Goal: Navigation & Orientation: Find specific page/section

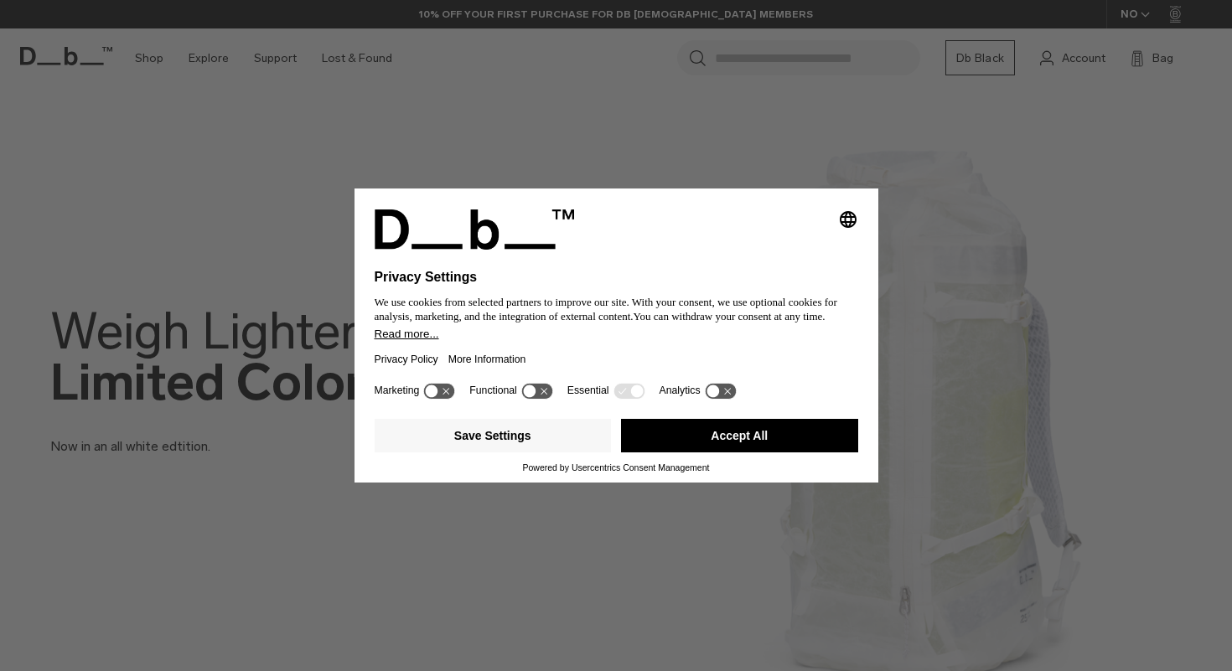
click at [652, 438] on button "Accept All" at bounding box center [739, 436] width 237 height 34
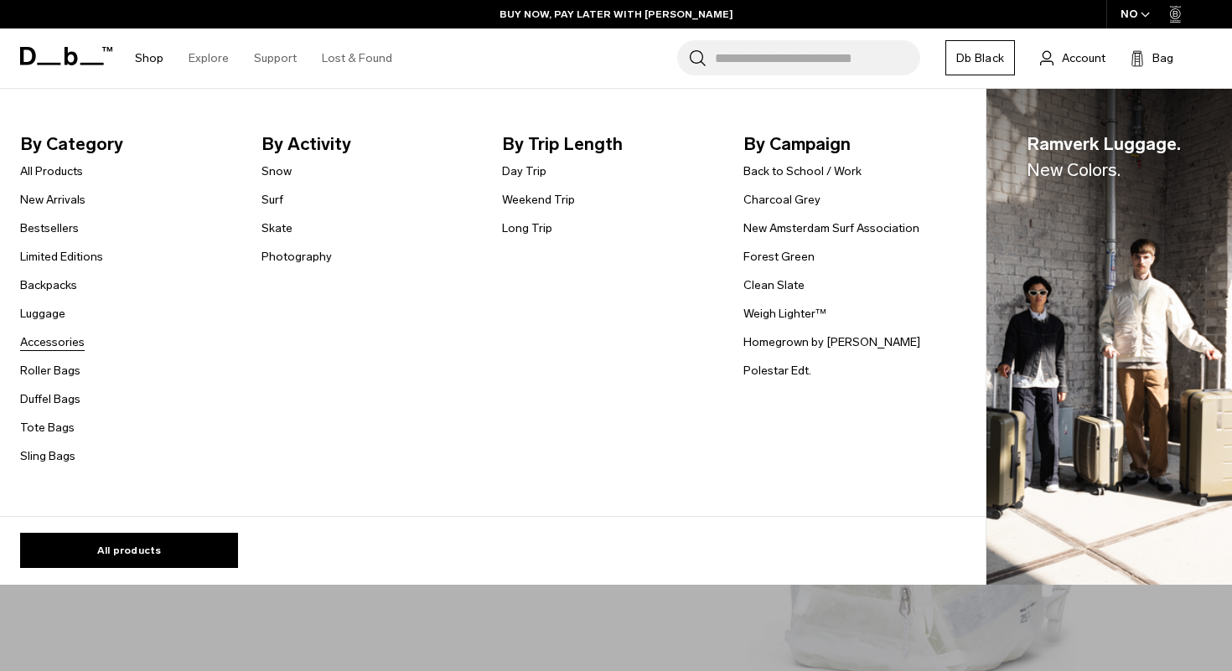
click at [60, 335] on link "Accessories" at bounding box center [52, 342] width 65 height 18
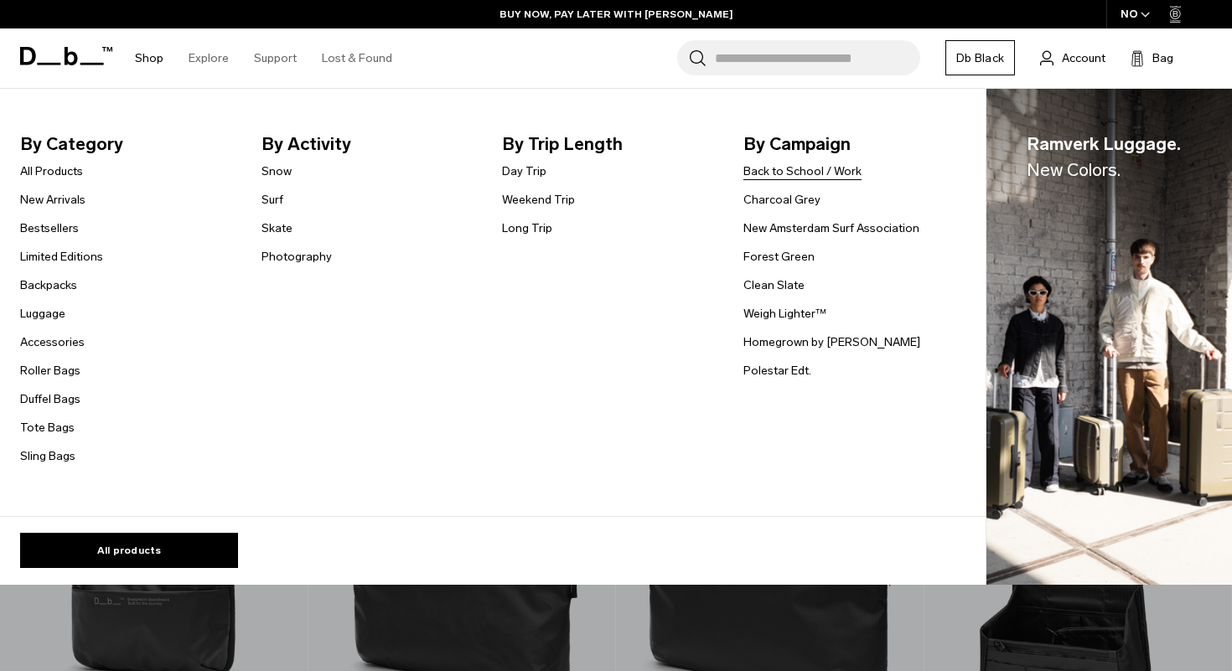
click at [817, 172] on link "Back to School / Work" at bounding box center [802, 172] width 118 height 18
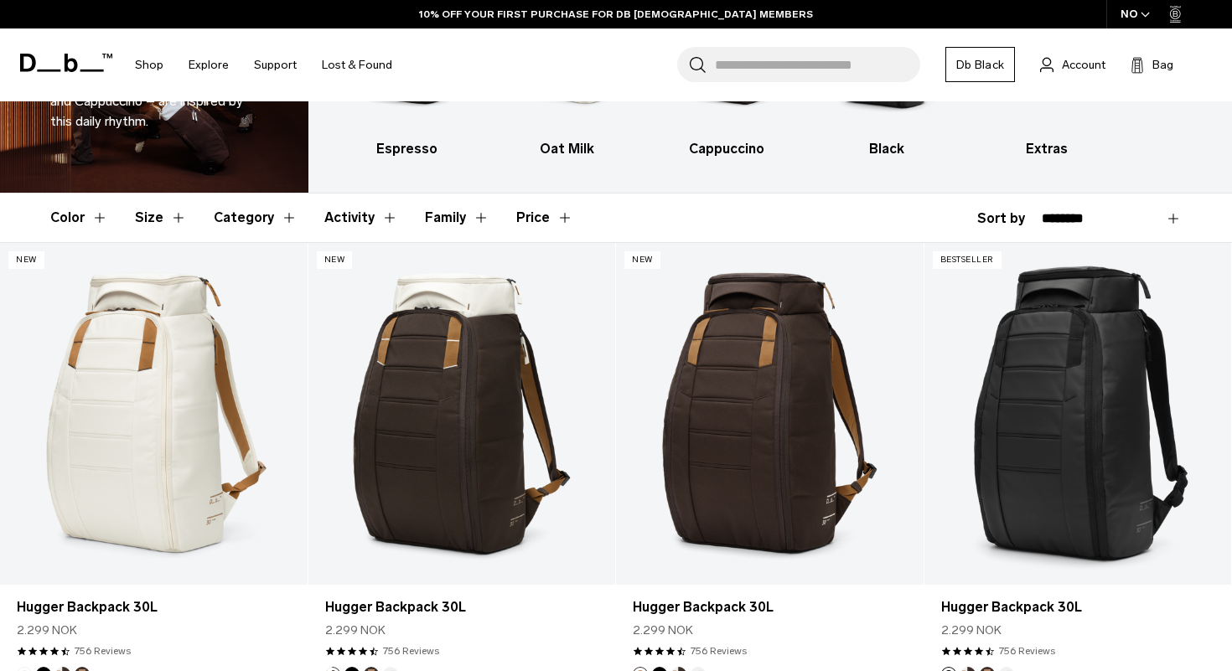
scroll to position [101, 0]
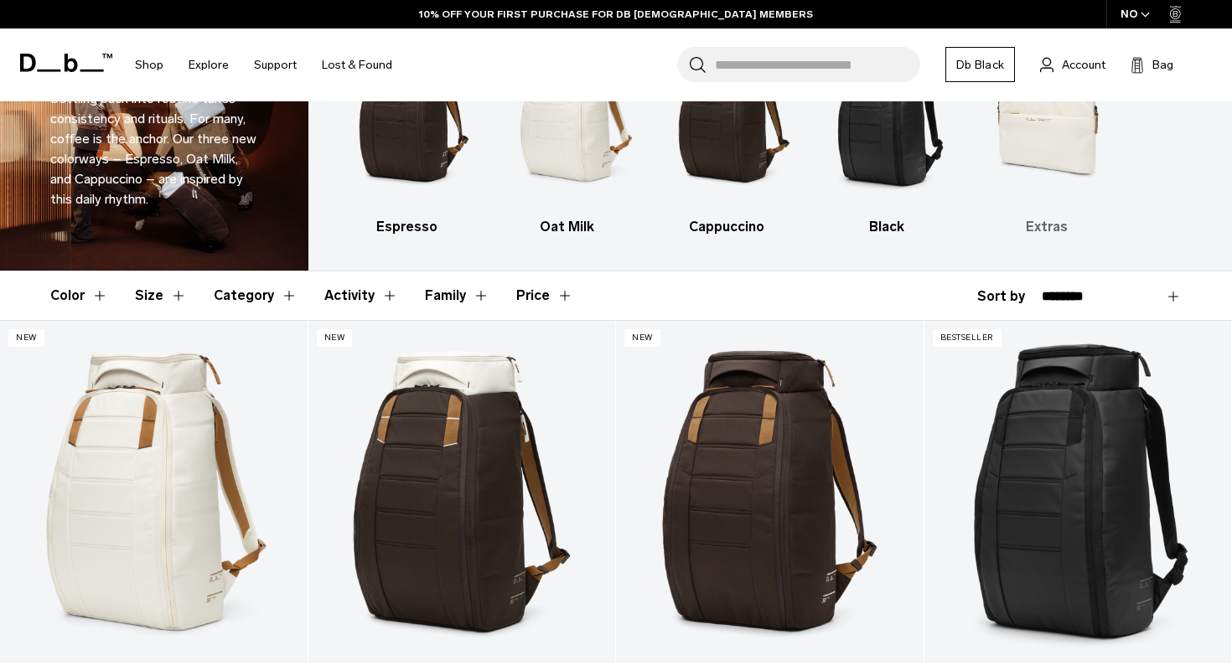
click at [1048, 227] on h3 "Extras" at bounding box center [1046, 227] width 131 height 20
